Goal: Obtain resource: Download file/media

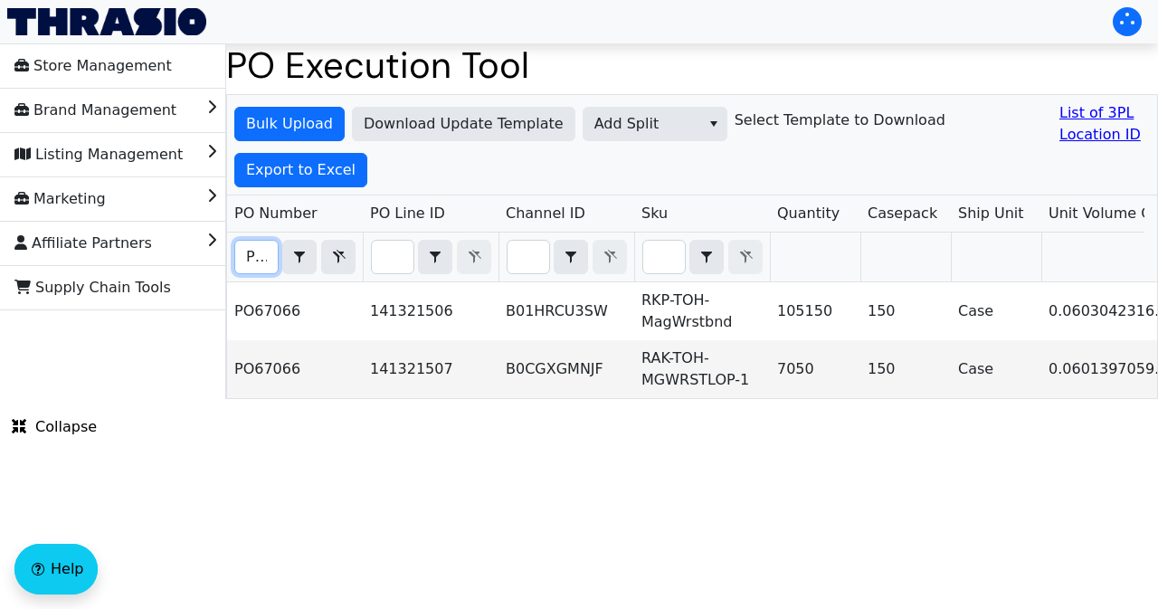
scroll to position [0, 40]
type input "PO67066"
click at [318, 173] on span "Export to Excel" at bounding box center [300, 170] width 109 height 22
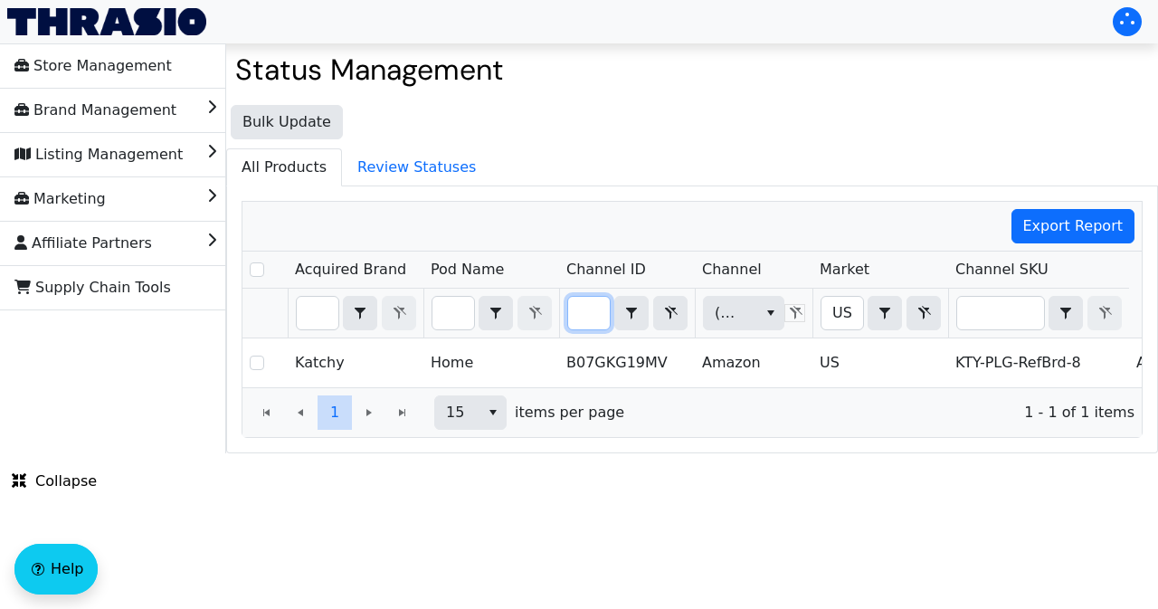
drag, startPoint x: 580, startPoint y: 316, endPoint x: 611, endPoint y: 316, distance: 31.7
click at [611, 316] on div "B07GKG19MV Contains" at bounding box center [627, 313] width 120 height 34
type input "B01HRCU3SW"
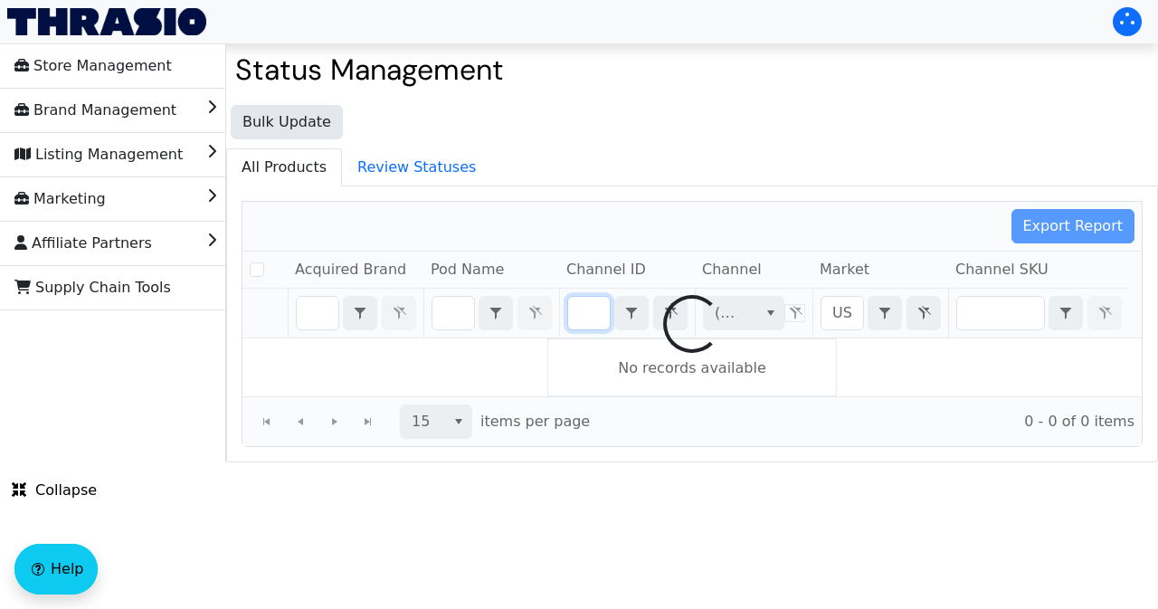
checkbox input "false"
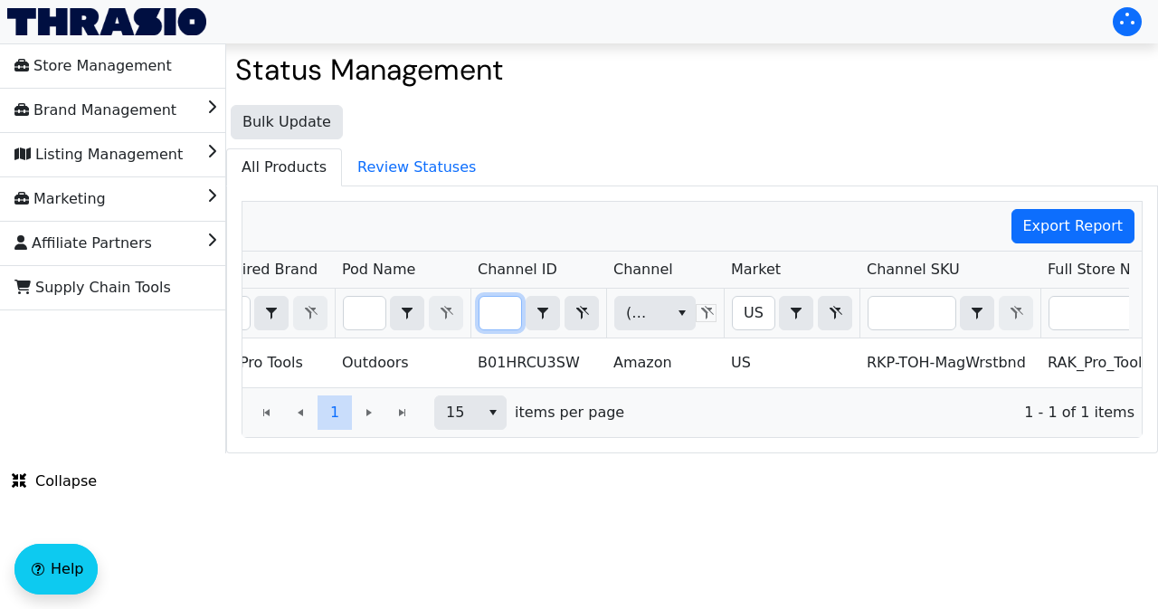
scroll to position [0, 0]
drag, startPoint x: 489, startPoint y: 307, endPoint x: 522, endPoint y: 313, distance: 33.0
click at [522, 313] on div "B01HRCU3SW Contains" at bounding box center [538, 313] width 120 height 34
type input "B0CGXGMNJF"
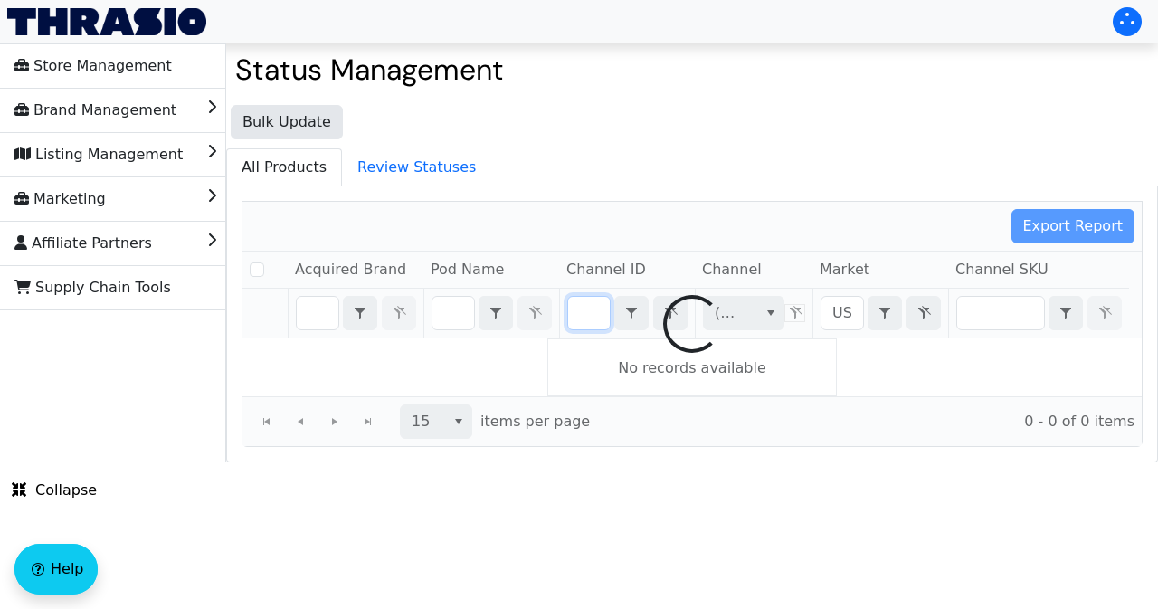
checkbox input "false"
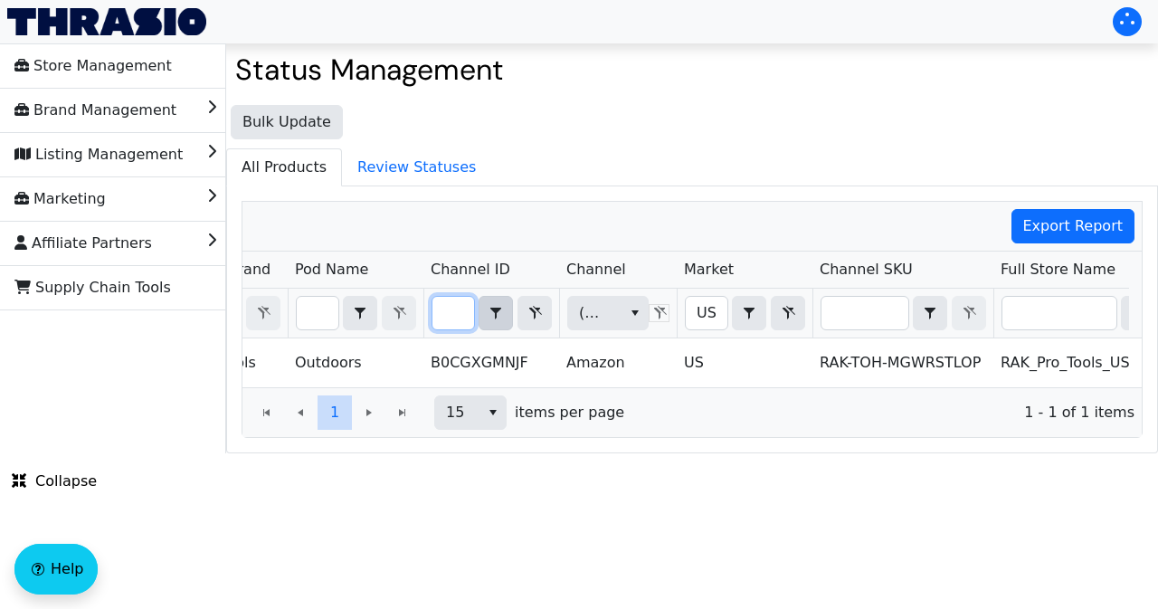
drag, startPoint x: 444, startPoint y: 307, endPoint x: 490, endPoint y: 315, distance: 46.8
click at [490, 315] on div "B0CGXGMNJF Contains" at bounding box center [491, 313] width 120 height 34
type input "B01HRCU3SW"
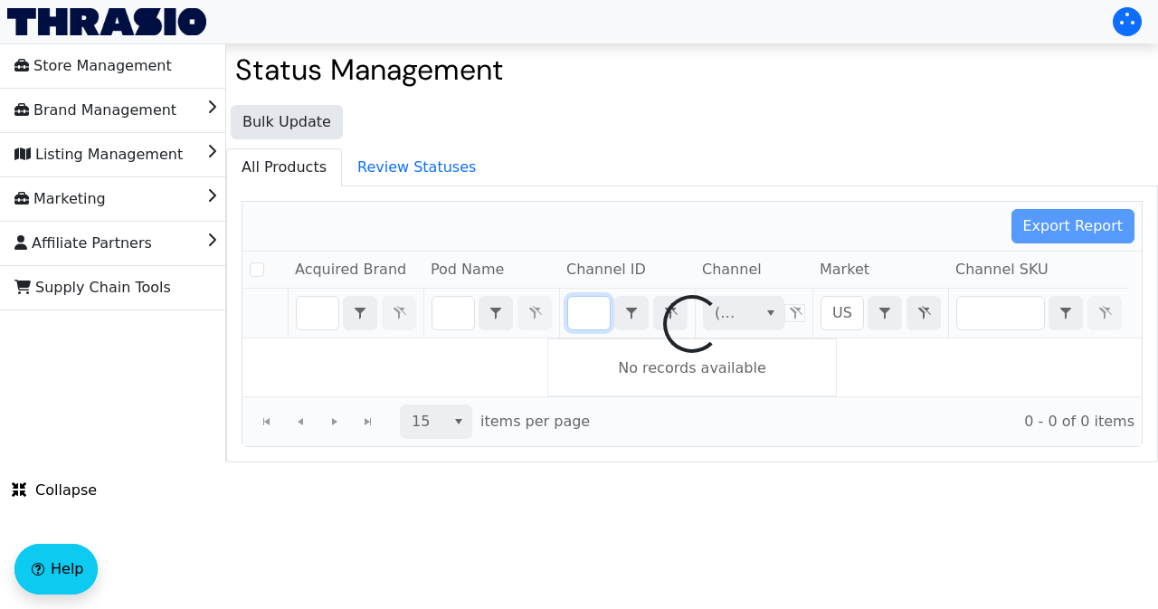
checkbox input "false"
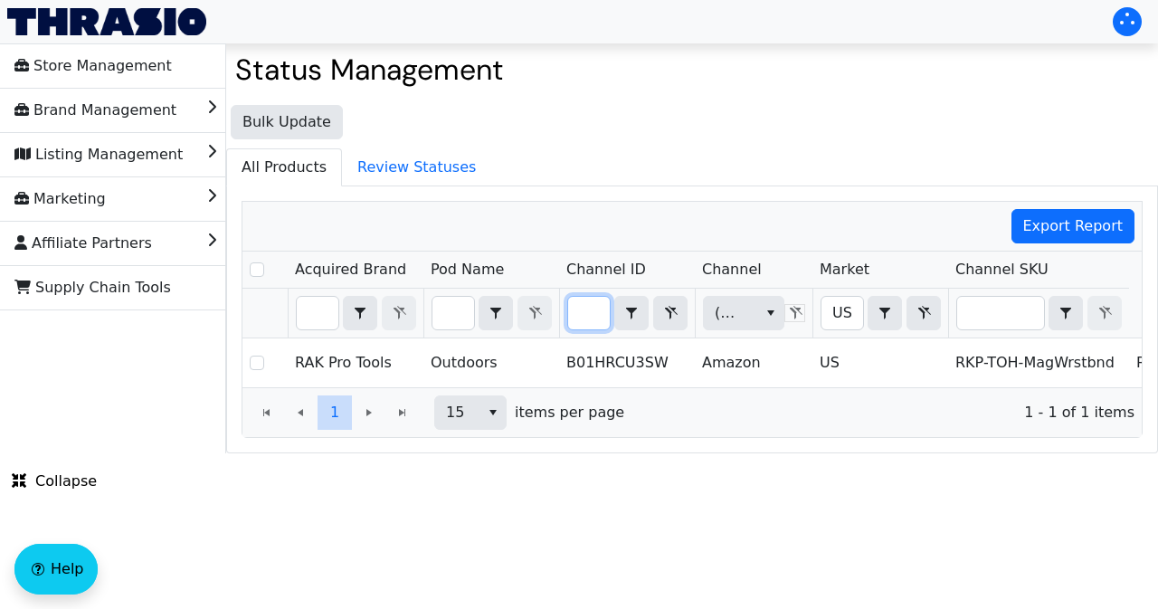
type input "B01HRCU3SW"
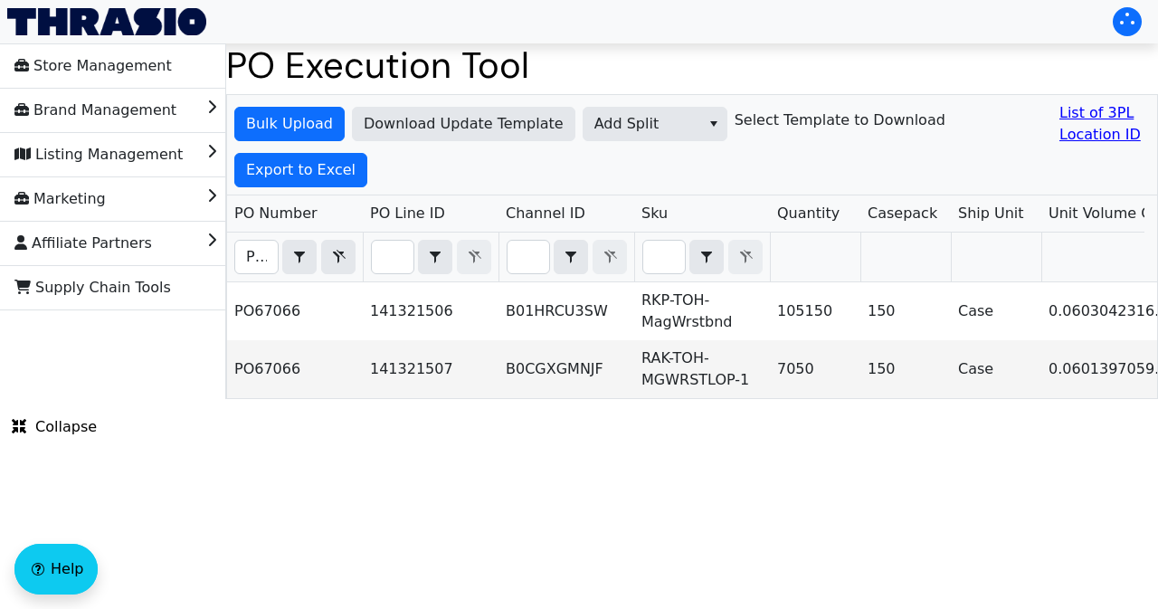
click at [324, 171] on span "Export to Excel" at bounding box center [300, 170] width 109 height 22
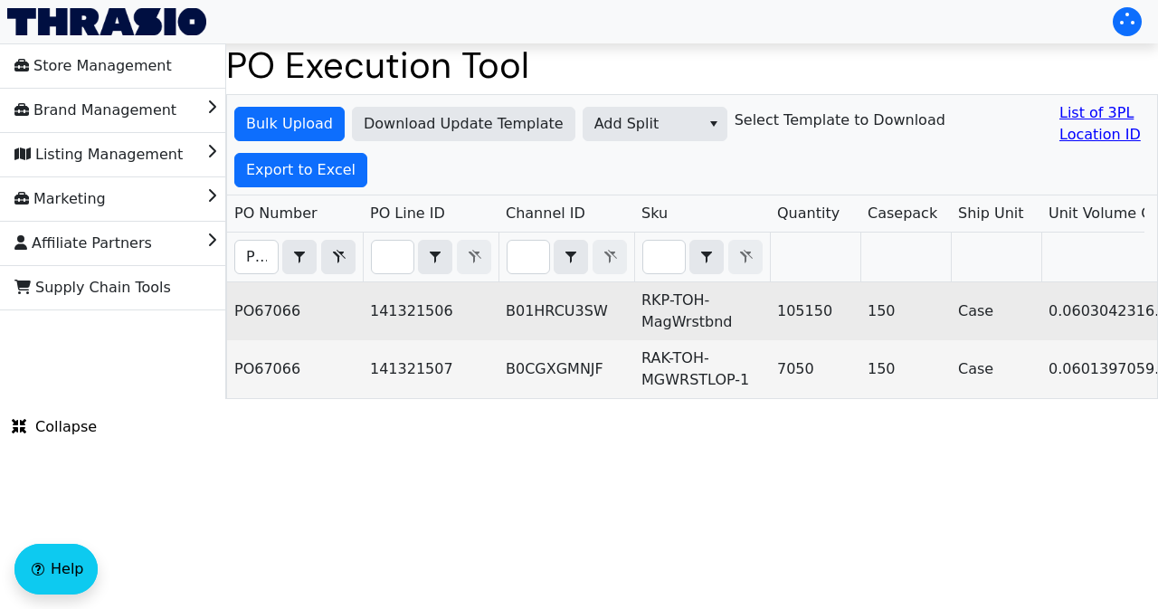
click at [355, 317] on td "PO67066" at bounding box center [295, 311] width 136 height 58
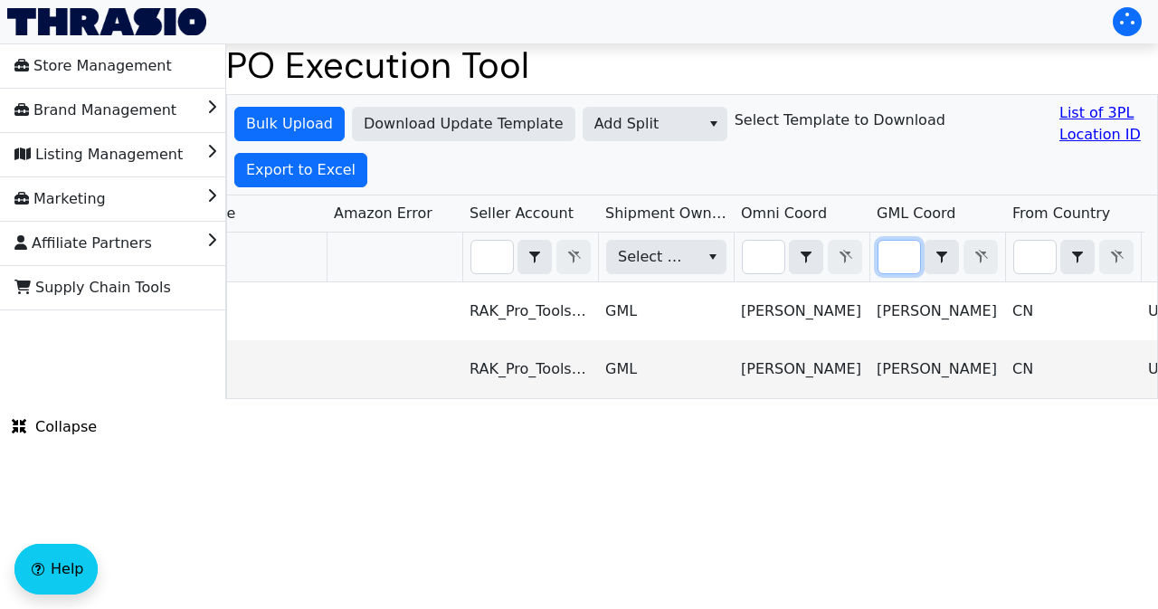
click at [892, 260] on input "Filter" at bounding box center [899, 257] width 42 height 33
type input "ARIEL"
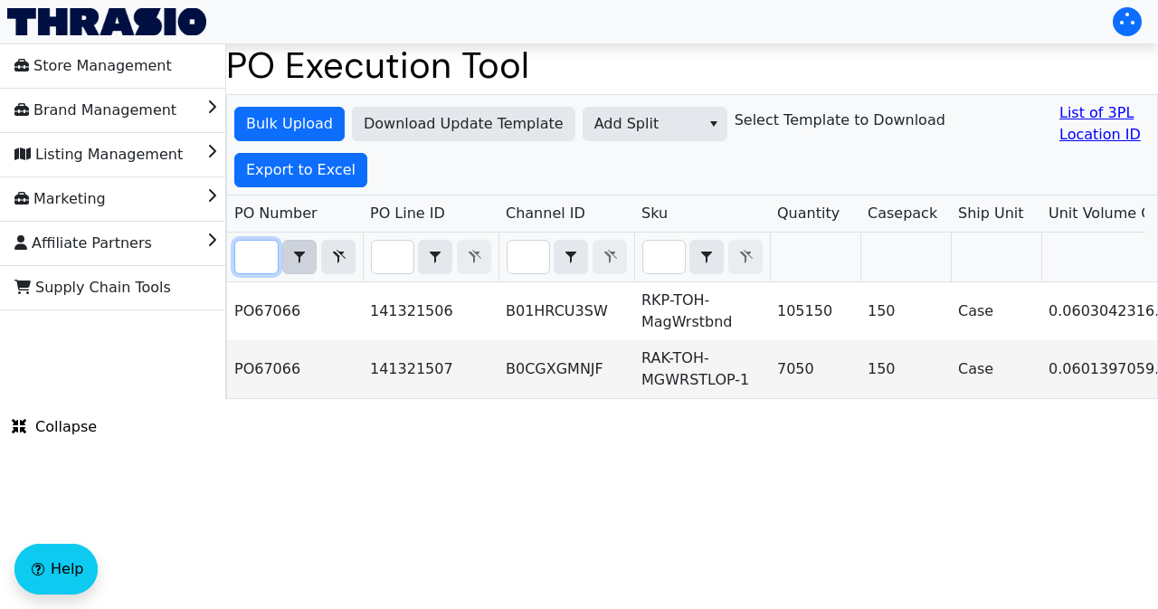
drag, startPoint x: 242, startPoint y: 250, endPoint x: 304, endPoint y: 255, distance: 61.7
click at [304, 255] on div "PO67066 Contains" at bounding box center [294, 257] width 121 height 34
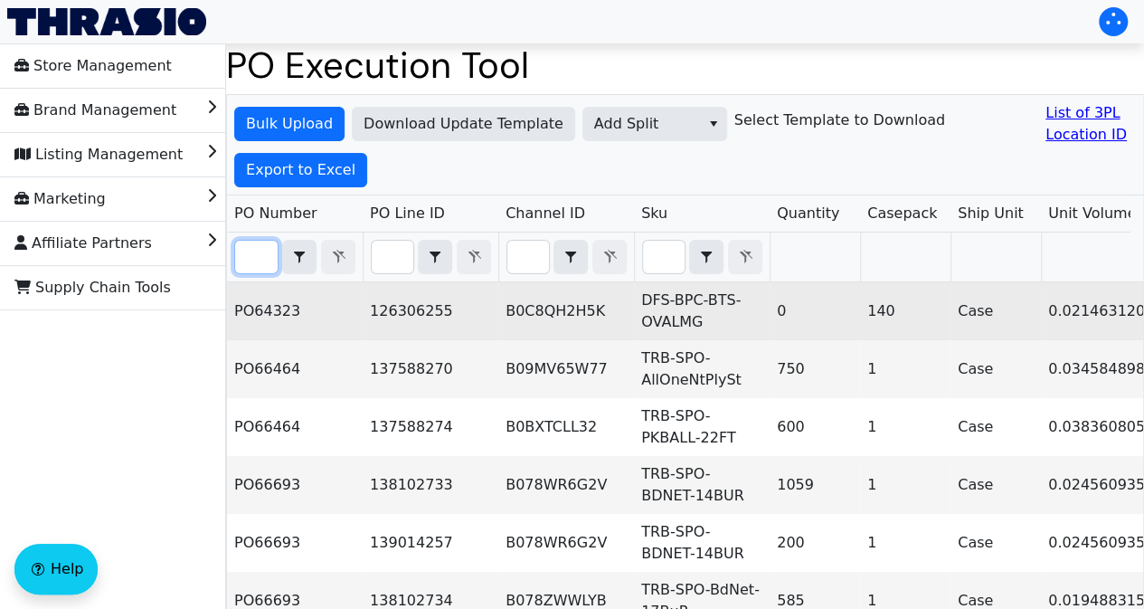
click at [367, 312] on td "126306255" at bounding box center [431, 311] width 136 height 58
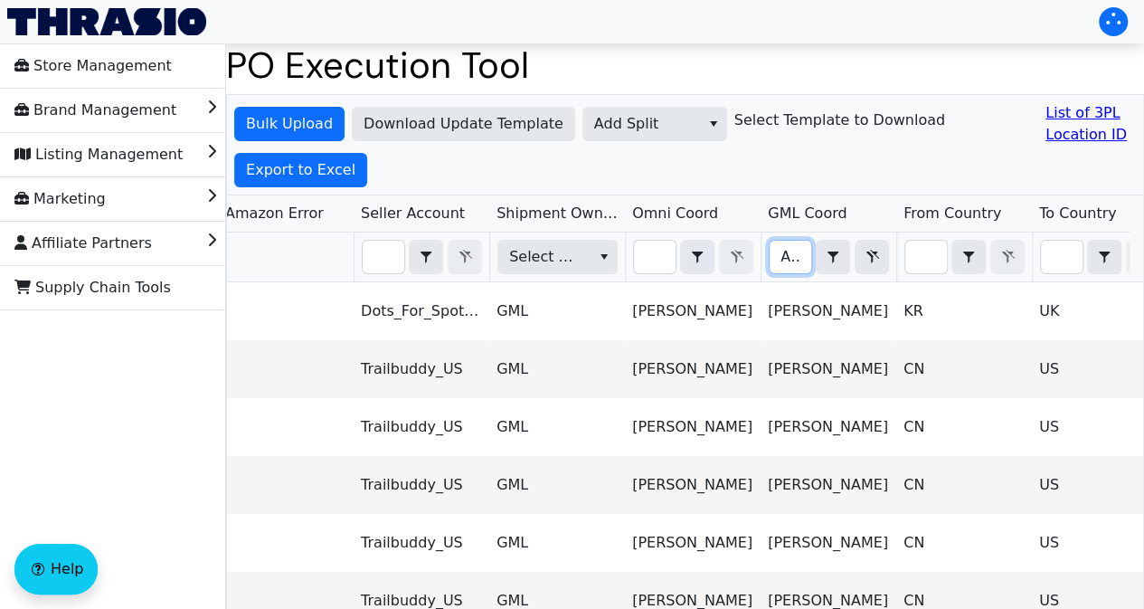
click at [780, 256] on input "ARIEL" at bounding box center [791, 257] width 42 height 33
click at [297, 170] on span "Export to Excel" at bounding box center [300, 170] width 109 height 22
